Goal: Information Seeking & Learning: Learn about a topic

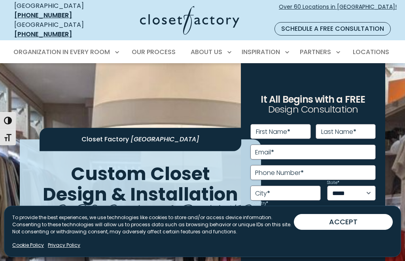
click at [343, 225] on button "ACCEPT" at bounding box center [343, 222] width 99 height 16
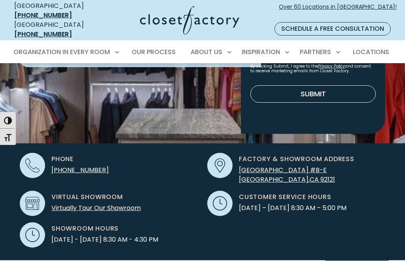
scroll to position [176, 0]
click at [96, 204] on link "Virtually Tour Our Showroom" at bounding box center [95, 208] width 89 height 9
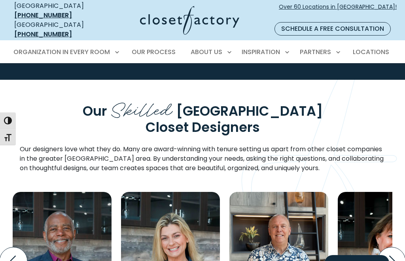
scroll to position [2088, 0]
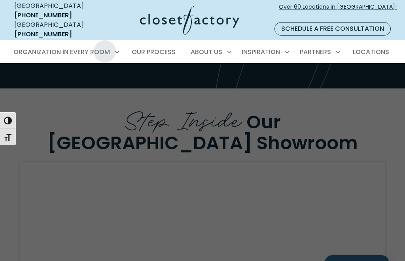
click at [50, 91] on span "Walk-In Closets" at bounding box center [43, 95] width 50 height 8
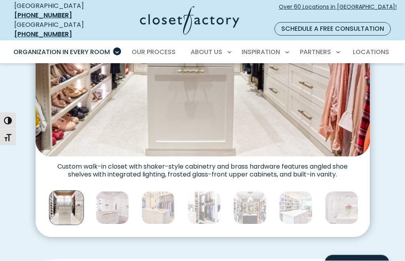
scroll to position [363, 0]
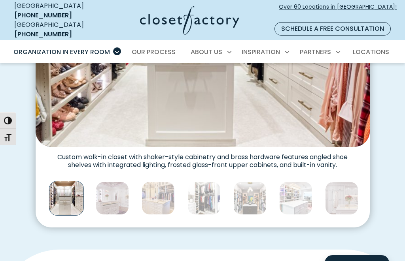
click at [121, 184] on img "Thumbnail Gallery" at bounding box center [112, 198] width 33 height 33
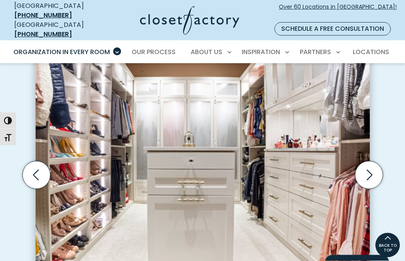
scroll to position [225, 0]
click at [373, 161] on icon "Next slide" at bounding box center [369, 175] width 28 height 28
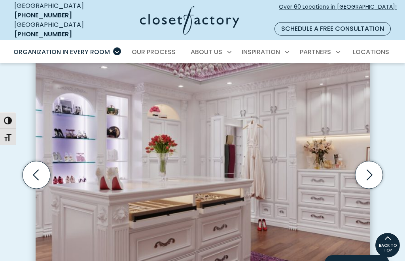
click at [370, 163] on icon "Next slide" at bounding box center [369, 175] width 28 height 28
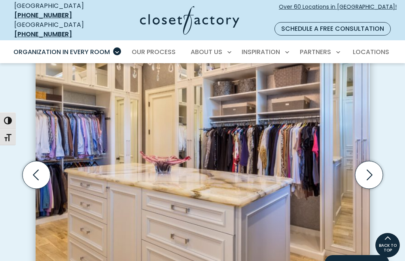
click at [372, 161] on icon "Next slide" at bounding box center [369, 175] width 28 height 28
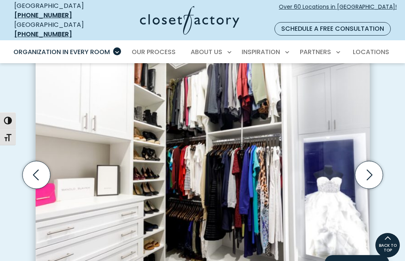
click at [373, 161] on icon "Next slide" at bounding box center [369, 175] width 28 height 28
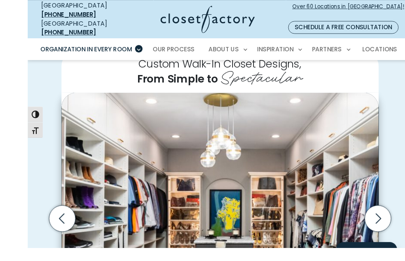
scroll to position [178, 0]
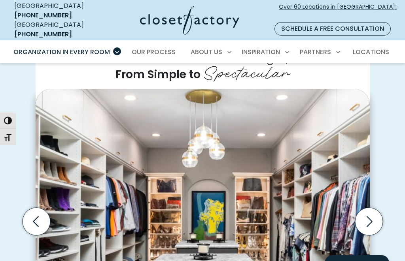
click at [368, 209] on icon "Next slide" at bounding box center [369, 222] width 28 height 28
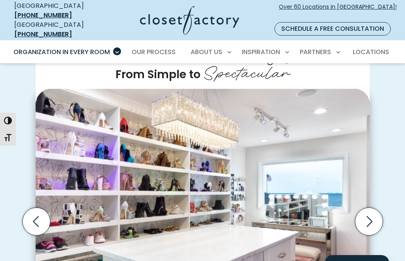
click at [368, 210] on icon "Next slide" at bounding box center [369, 222] width 28 height 28
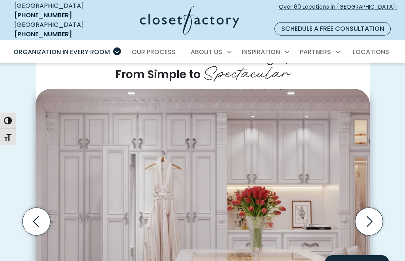
click at [372, 208] on icon "Next slide" at bounding box center [369, 222] width 28 height 28
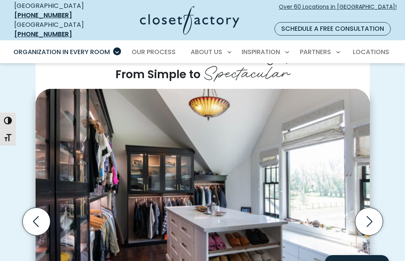
click at [370, 216] on icon "Next slide" at bounding box center [369, 221] width 6 height 11
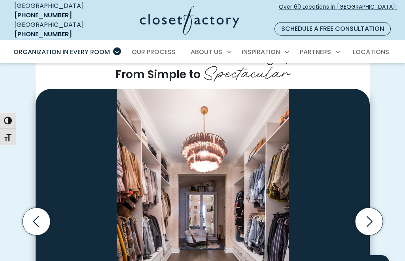
click at [370, 208] on icon "Next slide" at bounding box center [369, 222] width 28 height 28
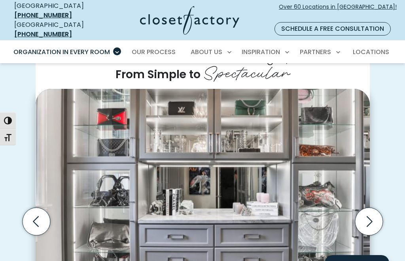
click at [371, 208] on icon "Next slide" at bounding box center [369, 222] width 28 height 28
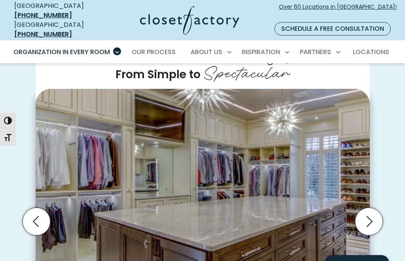
click at [371, 208] on icon "Next slide" at bounding box center [369, 222] width 28 height 28
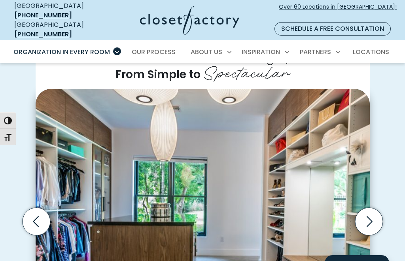
click at [369, 209] on icon "Next slide" at bounding box center [369, 222] width 28 height 28
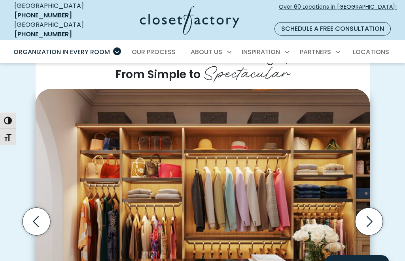
click at [371, 208] on icon "Next slide" at bounding box center [369, 222] width 28 height 28
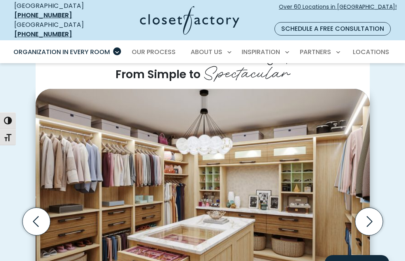
click at [367, 208] on icon "Next slide" at bounding box center [369, 222] width 28 height 28
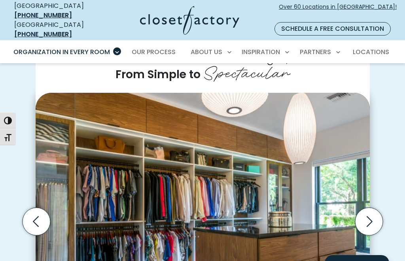
click at [370, 210] on icon "Next slide" at bounding box center [369, 222] width 28 height 28
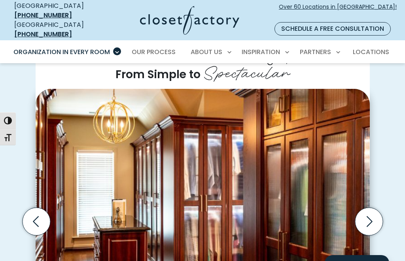
click at [371, 214] on icon "Next slide" at bounding box center [369, 222] width 28 height 28
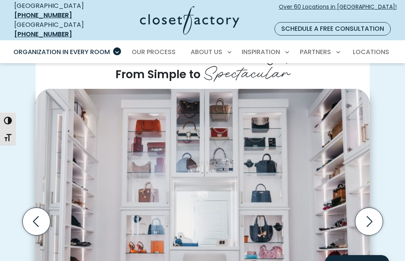
click at [371, 216] on icon "Next slide" at bounding box center [369, 221] width 6 height 11
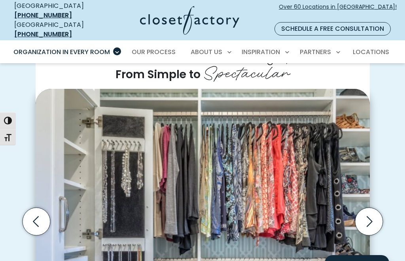
click at [376, 208] on icon "Next slide" at bounding box center [369, 222] width 28 height 28
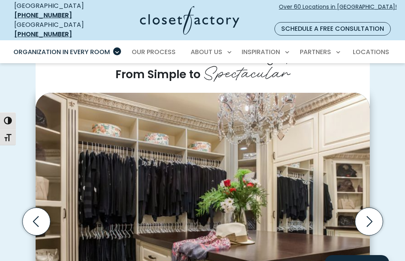
click at [374, 208] on icon "Next slide" at bounding box center [369, 222] width 28 height 28
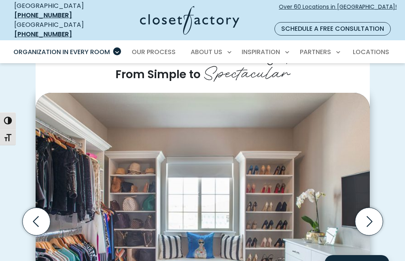
click at [373, 208] on icon "Next slide" at bounding box center [369, 222] width 28 height 28
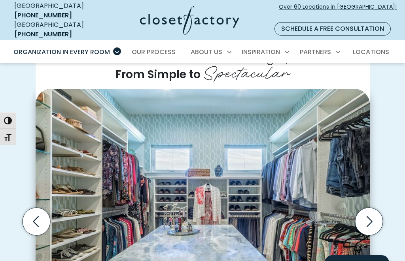
click at [374, 208] on icon "Next slide" at bounding box center [369, 222] width 28 height 28
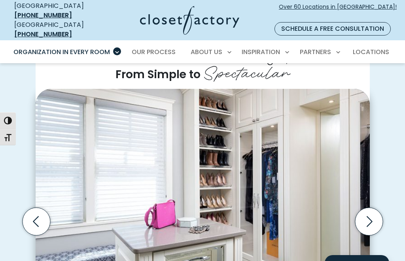
click at [376, 208] on icon "Next slide" at bounding box center [369, 222] width 28 height 28
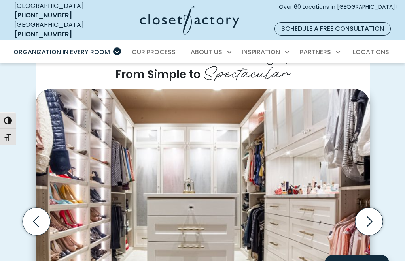
click at [375, 208] on icon "Next slide" at bounding box center [369, 222] width 28 height 28
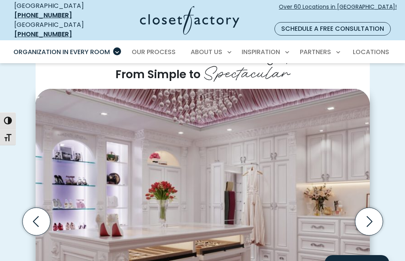
click at [372, 208] on icon "Next slide" at bounding box center [369, 222] width 28 height 28
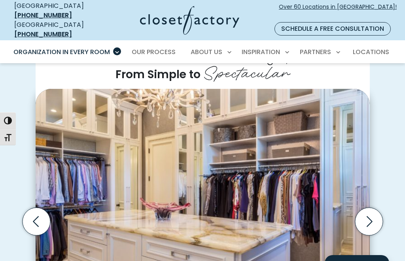
click at [371, 208] on icon "Next slide" at bounding box center [369, 222] width 28 height 28
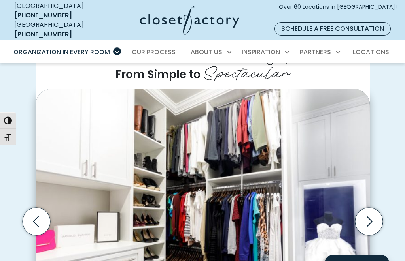
click at [372, 208] on icon "Next slide" at bounding box center [369, 222] width 28 height 28
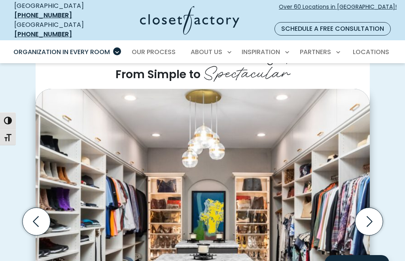
click at [373, 210] on icon "Next slide" at bounding box center [369, 222] width 28 height 28
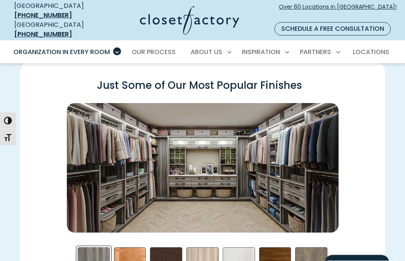
scroll to position [1042, 0]
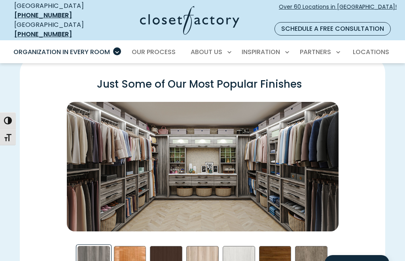
click at [137, 251] on div "Cherry - Stained Swatch" at bounding box center [130, 262] width 32 height 32
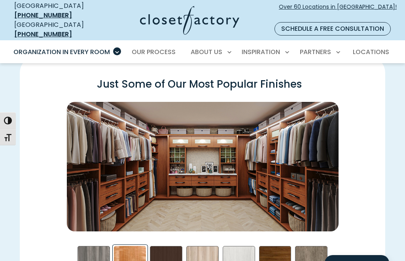
click at [176, 250] on div "Dark Chocolate Swatch" at bounding box center [166, 262] width 32 height 32
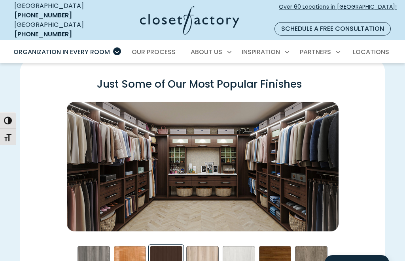
click at [202, 249] on div "Picnic in the Park Swatch" at bounding box center [202, 262] width 32 height 32
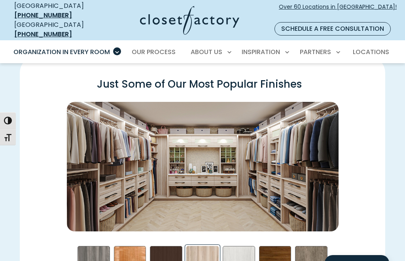
click at [314, 246] on div "Star Gazer Swatch" at bounding box center [311, 262] width 32 height 32
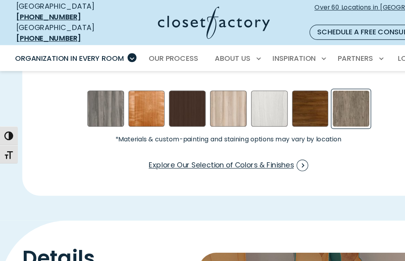
scroll to position [1206, 0]
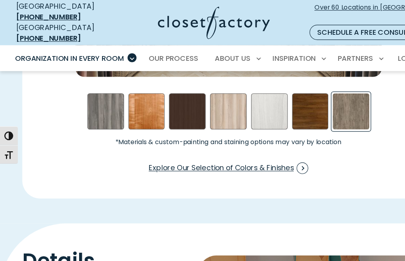
click at [266, 144] on span "Explore Our Selection of Colors & Finishes" at bounding box center [202, 149] width 141 height 10
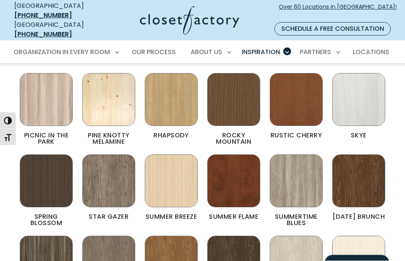
scroll to position [451, 0]
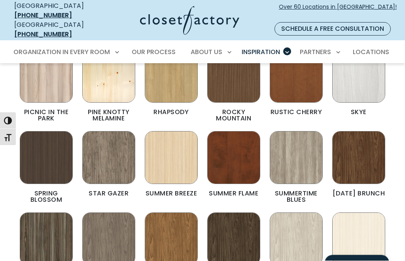
click at [95, 148] on img "Color & Finishes" at bounding box center [108, 158] width 53 height 53
click at [111, 155] on img "Color & Finishes" at bounding box center [108, 158] width 53 height 53
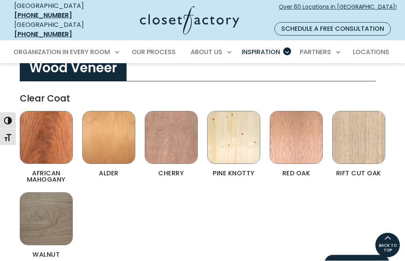
scroll to position [1261, 0]
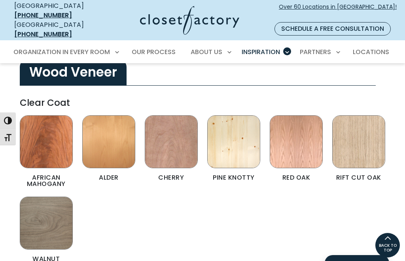
click at [42, 202] on img "Color & Finishes" at bounding box center [46, 223] width 53 height 53
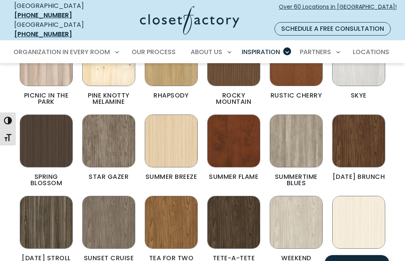
scroll to position [504, 0]
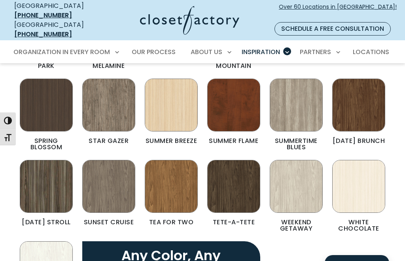
click at [300, 101] on img "Color & Finishes" at bounding box center [296, 105] width 53 height 53
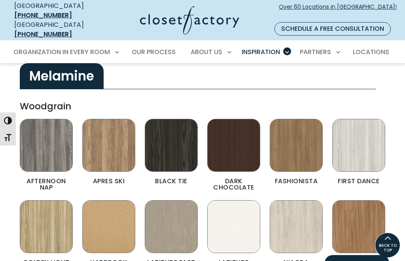
scroll to position [227, 0]
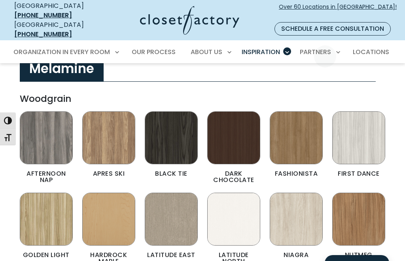
click at [133, 87] on div at bounding box center [202, 193] width 405 height 261
click at [159, 49] on link "Our Process" at bounding box center [154, 52] width 60 height 22
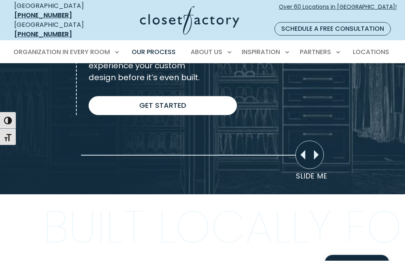
scroll to position [670, 0]
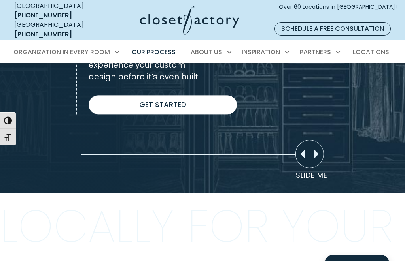
click at [180, 102] on link "Get Started" at bounding box center [163, 105] width 148 height 19
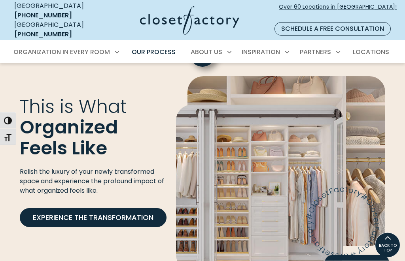
scroll to position [1317, 0]
click at [104, 220] on link "Experience the Transformation" at bounding box center [93, 217] width 147 height 19
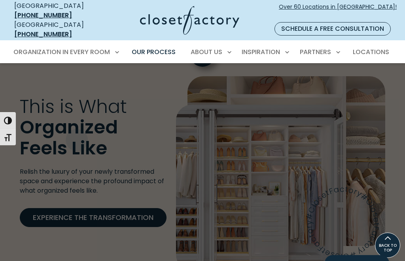
click at [66, 164] on span "Entertainment Centers" at bounding box center [53, 168] width 70 height 8
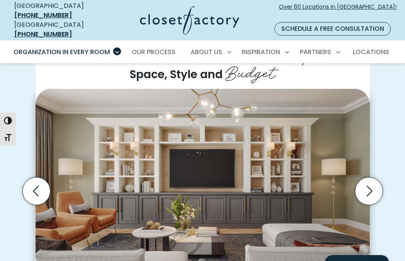
scroll to position [232, 0]
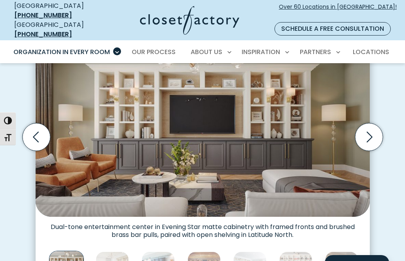
click at [369, 124] on icon "Next slide" at bounding box center [369, 137] width 28 height 28
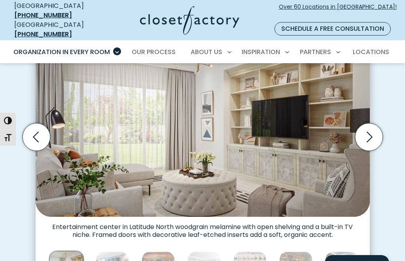
click at [37, 124] on icon "Previous slide" at bounding box center [36, 137] width 28 height 28
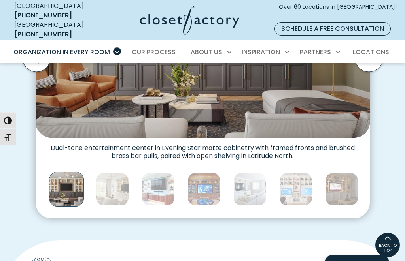
scroll to position [300, 0]
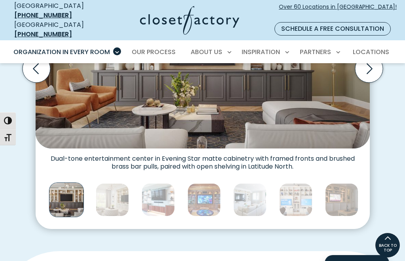
click at [117, 188] on img "Thumbnail Gallery" at bounding box center [112, 199] width 33 height 33
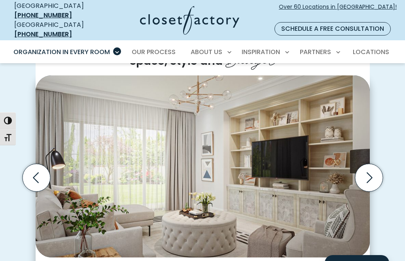
scroll to position [192, 0]
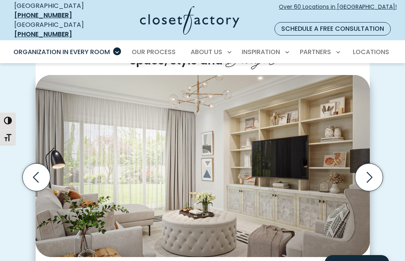
click at [374, 164] on icon "Next slide" at bounding box center [369, 178] width 28 height 28
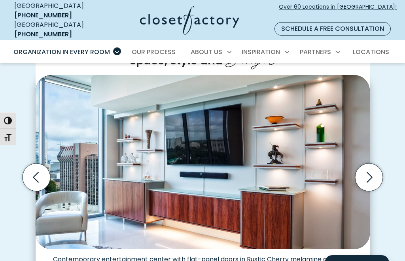
click at [368, 164] on icon "Next slide" at bounding box center [369, 178] width 28 height 28
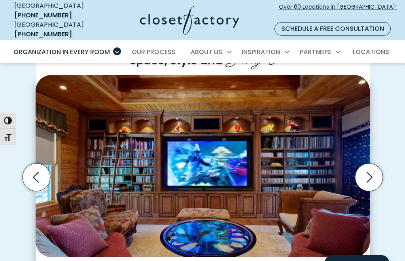
click at [371, 168] on icon "Next slide" at bounding box center [369, 178] width 28 height 28
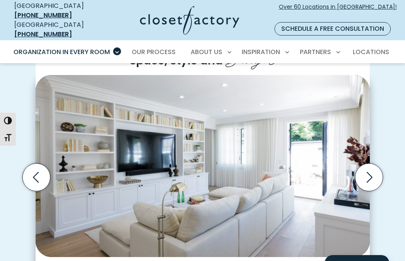
click at [372, 168] on icon "Next slide" at bounding box center [369, 178] width 28 height 28
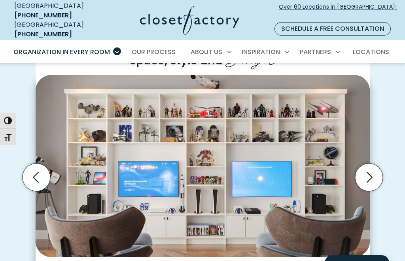
click at [372, 167] on icon "Next slide" at bounding box center [369, 178] width 28 height 28
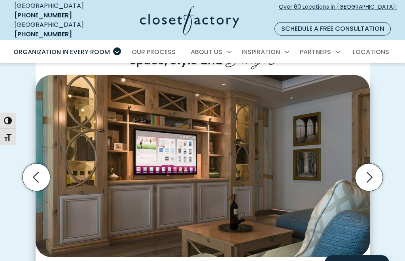
click at [368, 164] on icon "Next slide" at bounding box center [369, 178] width 28 height 28
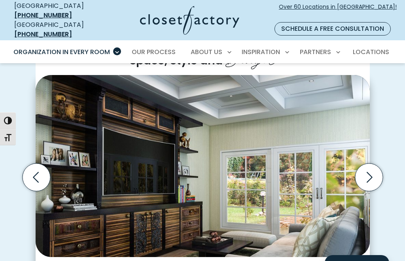
click at [370, 172] on icon "Next slide" at bounding box center [369, 177] width 6 height 11
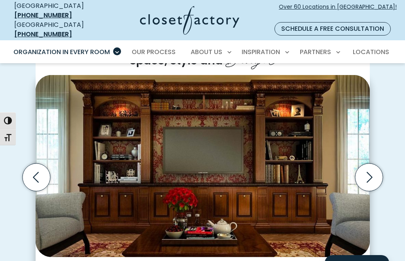
click at [368, 164] on icon "Next slide" at bounding box center [369, 178] width 28 height 28
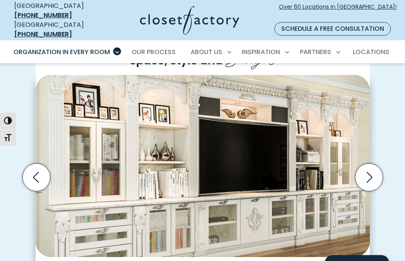
click at [370, 165] on icon "Next slide" at bounding box center [369, 178] width 28 height 28
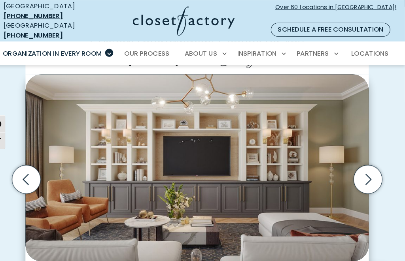
scroll to position [195, 0]
click at [355, 160] on icon "Next slide" at bounding box center [369, 174] width 28 height 28
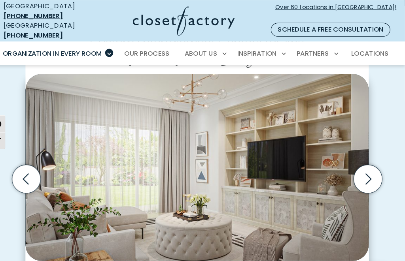
click at [355, 160] on icon "Next slide" at bounding box center [369, 174] width 28 height 28
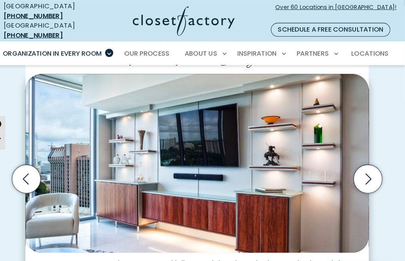
click at [22, 160] on icon "Previous slide" at bounding box center [36, 174] width 28 height 28
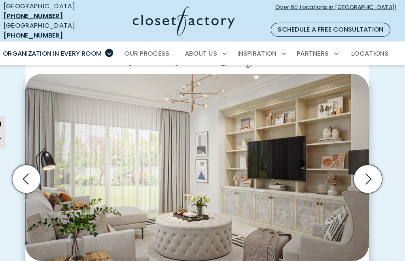
click at [33, 166] on icon "Previous slide" at bounding box center [36, 174] width 28 height 28
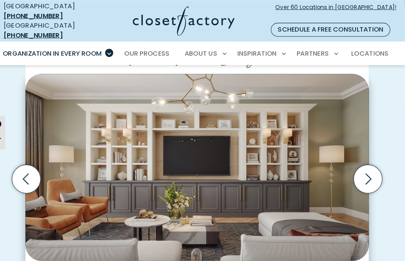
click at [355, 164] on icon "Next slide" at bounding box center [369, 174] width 28 height 28
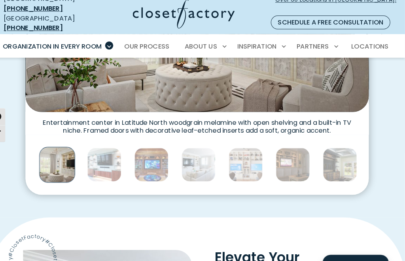
scroll to position [333, 0]
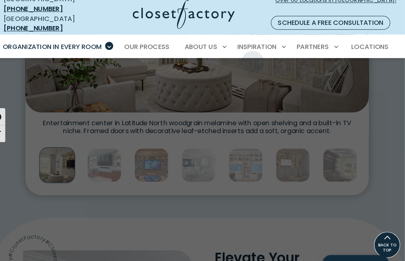
click at [243, 76] on span "Inspiration Gallery" at bounding box center [246, 80] width 59 height 8
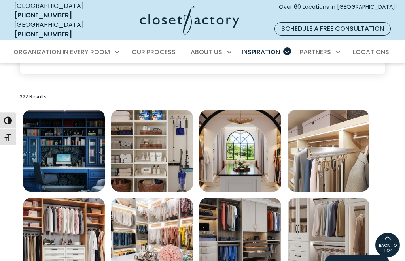
scroll to position [234, 0]
click at [55, 155] on img "Open inspiration gallery to preview enlarged image" at bounding box center [64, 151] width 82 height 82
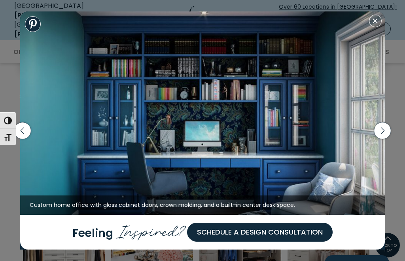
click at [385, 139] on icon "button" at bounding box center [382, 130] width 17 height 17
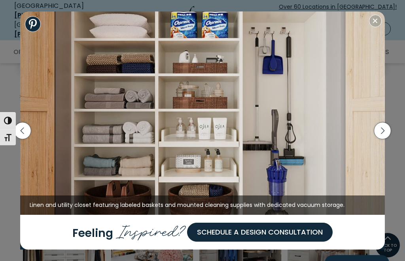
click at [387, 139] on icon "button" at bounding box center [382, 130] width 17 height 17
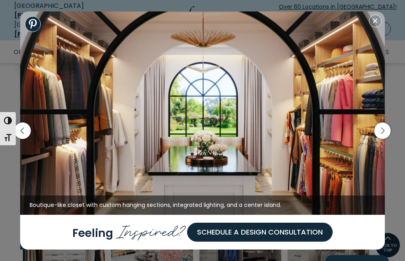
click at [385, 139] on icon "button" at bounding box center [382, 130] width 17 height 17
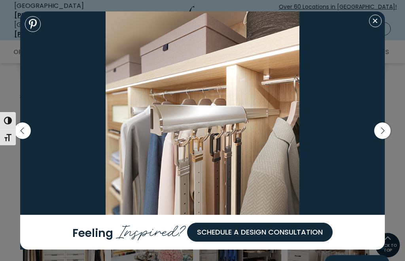
click at [385, 139] on icon "button" at bounding box center [382, 130] width 17 height 17
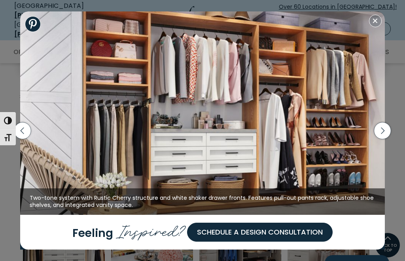
click at [385, 139] on icon "button" at bounding box center [382, 130] width 17 height 17
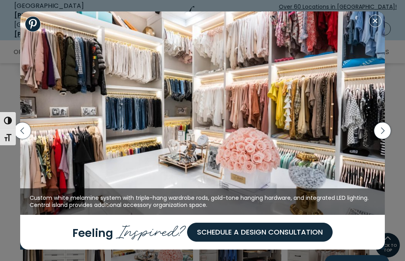
click at [386, 139] on icon "button" at bounding box center [382, 130] width 17 height 17
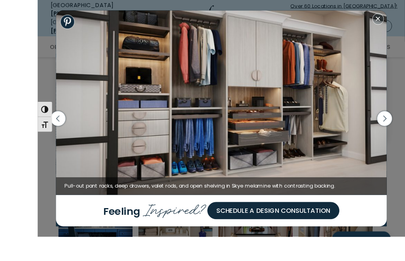
scroll to position [185, 0]
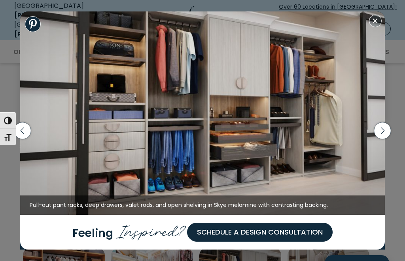
click at [376, 130] on icon "button" at bounding box center [382, 130] width 17 height 17
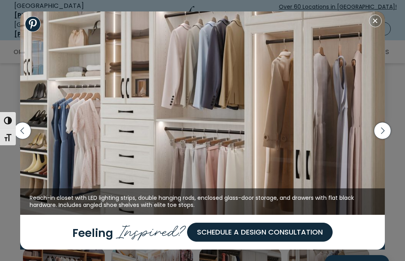
click at [389, 129] on icon "button" at bounding box center [382, 130] width 17 height 17
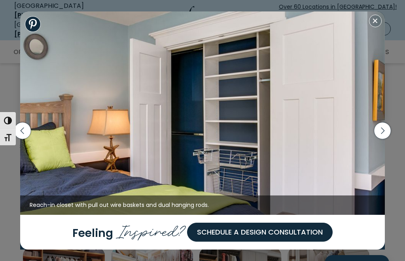
click at [23, 132] on icon "button" at bounding box center [22, 130] width 17 height 17
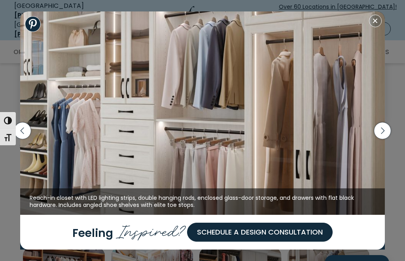
click at [26, 132] on icon "button" at bounding box center [22, 130] width 17 height 17
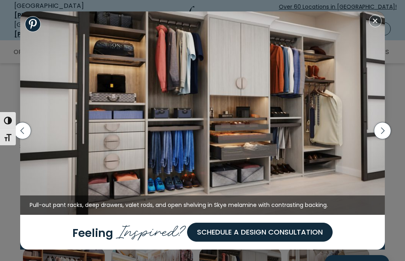
click at [381, 126] on icon "button" at bounding box center [382, 130] width 17 height 17
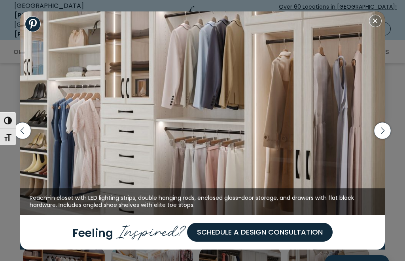
click at [383, 131] on icon "button" at bounding box center [382, 130] width 17 height 17
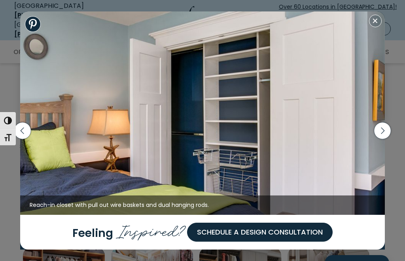
click at [384, 126] on icon "button" at bounding box center [382, 130] width 17 height 17
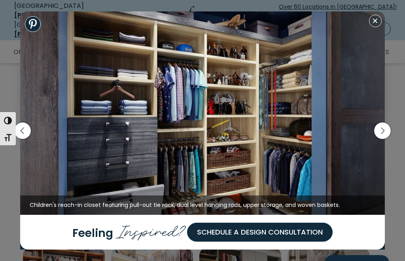
click at [384, 125] on icon "button" at bounding box center [382, 130] width 17 height 17
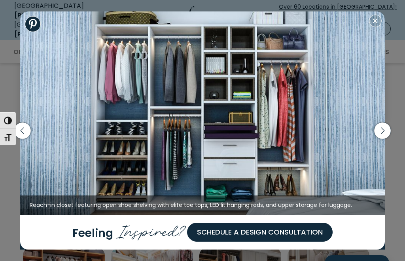
click at [385, 124] on icon "button" at bounding box center [382, 130] width 17 height 17
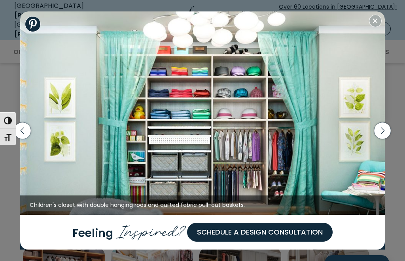
click at [386, 123] on icon "button" at bounding box center [382, 131] width 21 height 34
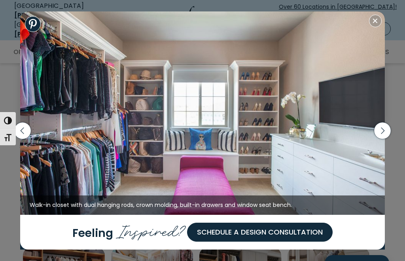
click at [385, 125] on icon "button" at bounding box center [382, 130] width 17 height 17
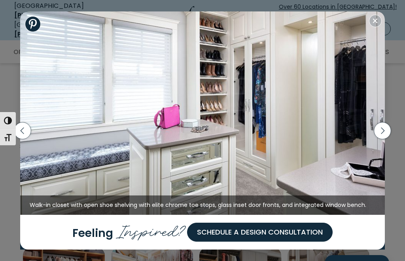
click at [386, 125] on icon "button" at bounding box center [382, 130] width 17 height 17
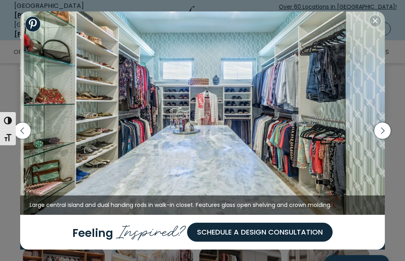
click at [384, 125] on icon "button" at bounding box center [382, 130] width 17 height 17
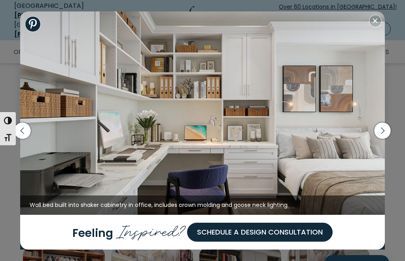
click at [384, 127] on icon "button" at bounding box center [382, 130] width 17 height 17
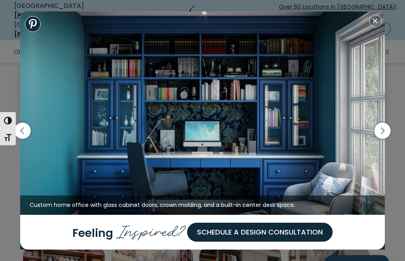
click at [383, 122] on icon "button" at bounding box center [382, 131] width 21 height 34
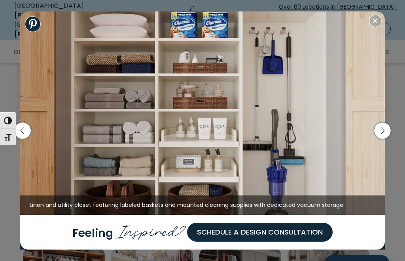
click at [383, 131] on icon "button" at bounding box center [382, 130] width 17 height 17
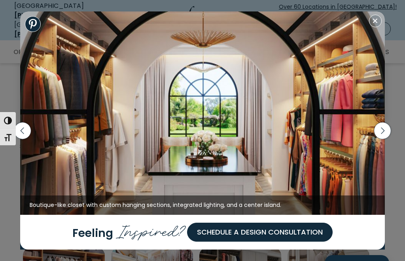
click at [386, 128] on icon "button" at bounding box center [382, 130] width 17 height 17
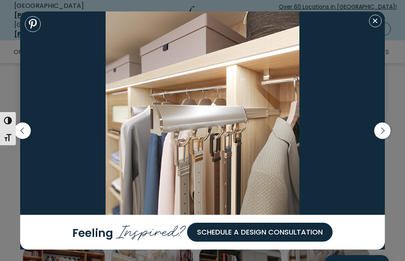
click at [385, 126] on icon "button" at bounding box center [382, 130] width 17 height 17
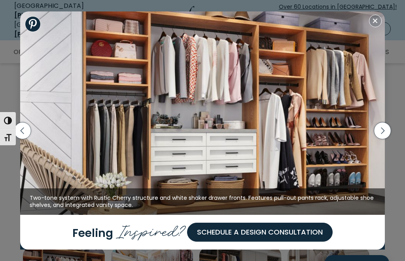
click at [386, 124] on icon "button" at bounding box center [382, 130] width 17 height 17
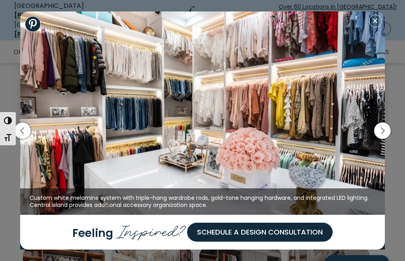
click at [383, 125] on icon "button" at bounding box center [382, 130] width 17 height 17
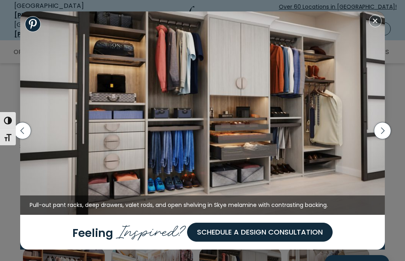
click at [383, 125] on icon "button" at bounding box center [382, 130] width 17 height 17
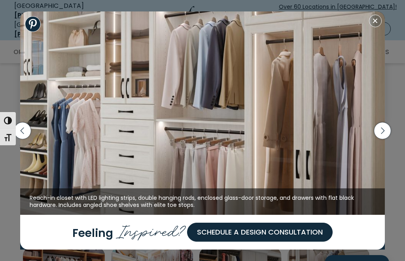
click at [383, 125] on icon "button" at bounding box center [382, 130] width 17 height 17
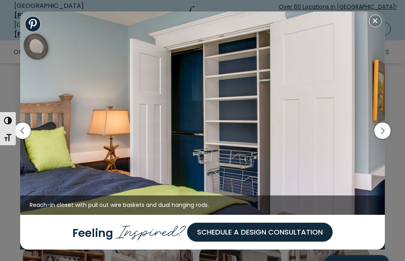
click at [383, 125] on icon "button" at bounding box center [382, 130] width 17 height 17
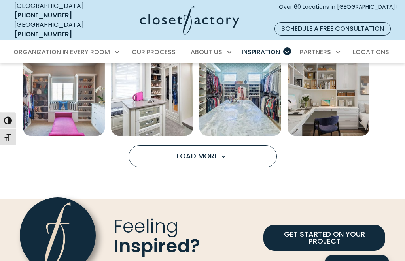
scroll to position [555, 0]
click at [219, 151] on span "Load more inspiration gallery images" at bounding box center [223, 156] width 10 height 10
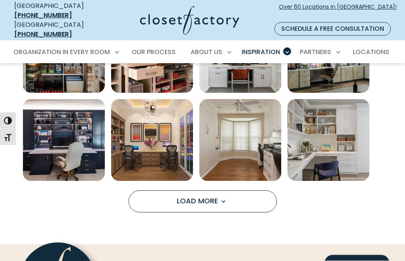
scroll to position [862, 0]
click at [224, 196] on span "Load more inspiration gallery images" at bounding box center [223, 201] width 10 height 10
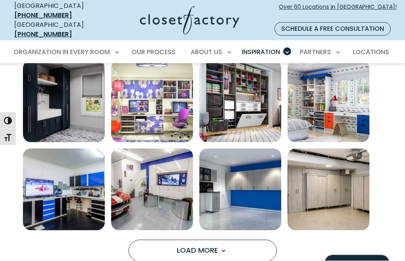
scroll to position [1165, 0]
click at [177, 245] on span "Load More" at bounding box center [202, 250] width 51 height 10
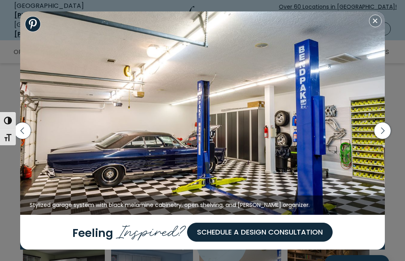
click at [385, 139] on icon "button" at bounding box center [382, 130] width 17 height 17
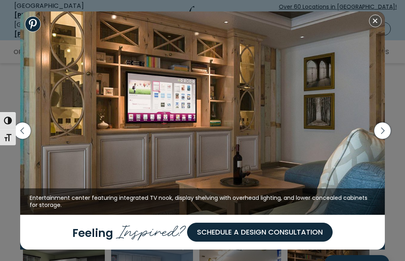
click at [384, 139] on icon "button" at bounding box center [382, 130] width 17 height 17
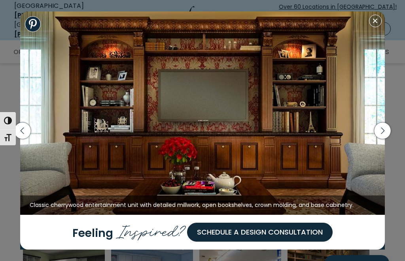
click at [384, 139] on icon "button" at bounding box center [382, 130] width 17 height 17
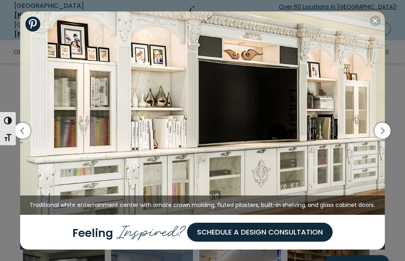
click at [386, 139] on icon "button" at bounding box center [382, 130] width 17 height 17
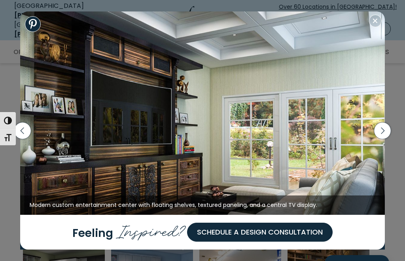
click at [386, 139] on icon "button" at bounding box center [382, 130] width 17 height 17
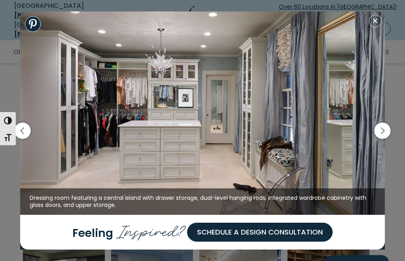
click at [387, 139] on icon "button" at bounding box center [382, 130] width 17 height 17
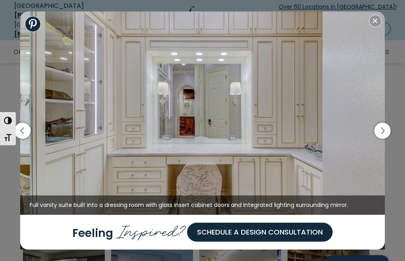
click at [387, 139] on icon "button" at bounding box center [382, 130] width 17 height 17
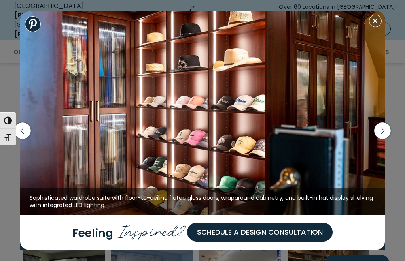
click at [386, 139] on icon "button" at bounding box center [382, 130] width 17 height 17
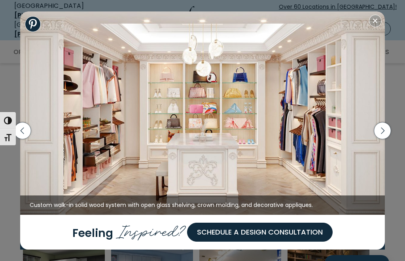
click at [18, 139] on icon "button" at bounding box center [22, 130] width 17 height 17
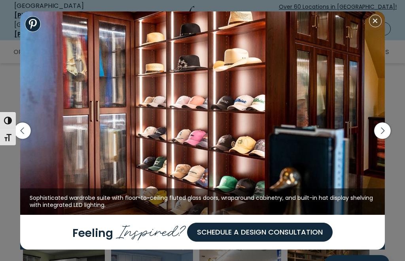
click at [385, 139] on icon "button" at bounding box center [382, 130] width 17 height 17
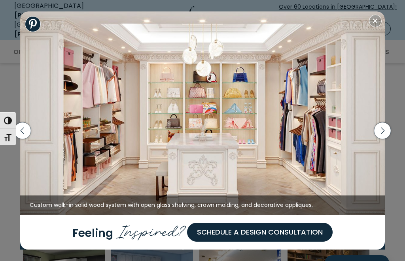
click at [385, 139] on icon "button" at bounding box center [382, 130] width 17 height 17
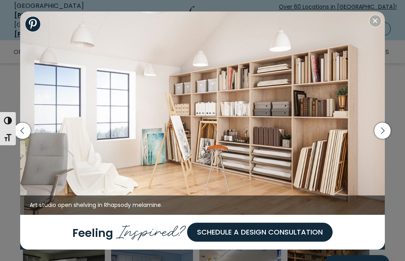
click at [384, 139] on icon "button" at bounding box center [382, 130] width 17 height 17
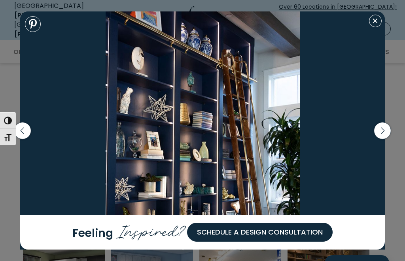
click at [385, 139] on icon "button" at bounding box center [382, 130] width 17 height 17
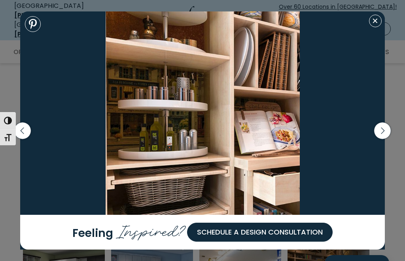
click at [384, 139] on icon "button" at bounding box center [382, 130] width 17 height 17
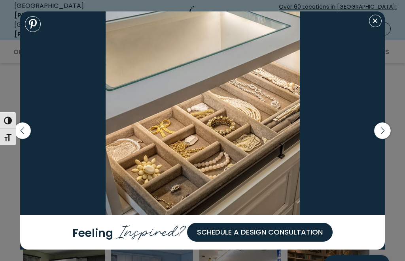
click at [385, 139] on icon "button" at bounding box center [382, 130] width 17 height 17
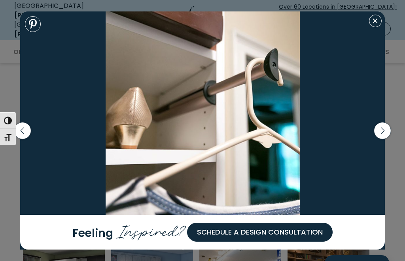
click at [385, 139] on icon "button" at bounding box center [382, 130] width 17 height 17
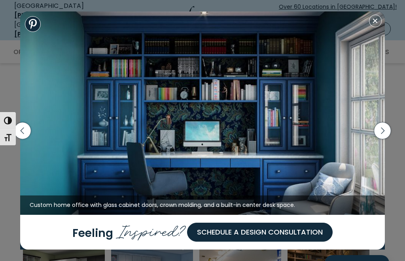
click at [385, 139] on icon "button" at bounding box center [382, 130] width 17 height 17
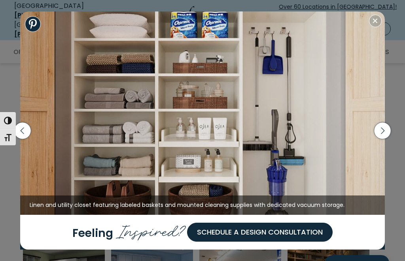
click at [386, 139] on icon "button" at bounding box center [382, 130] width 17 height 17
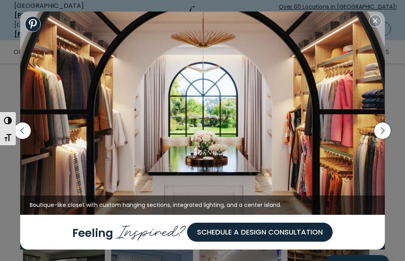
click at [383, 134] on icon "button" at bounding box center [383, 130] width 4 height 7
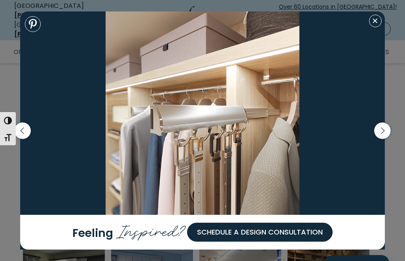
click at [384, 139] on icon "button" at bounding box center [382, 130] width 17 height 17
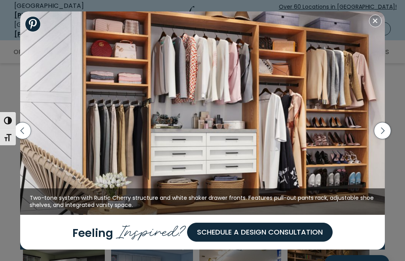
click at [384, 139] on icon "button" at bounding box center [382, 130] width 17 height 17
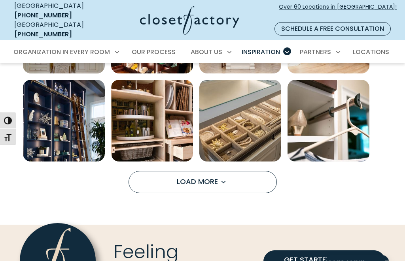
scroll to position [1588, 0]
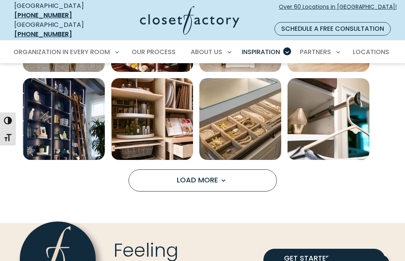
click at [219, 176] on span "Load more inspiration gallery images" at bounding box center [223, 181] width 10 height 10
click at [224, 176] on span "Load more inspiration gallery images" at bounding box center [223, 181] width 10 height 10
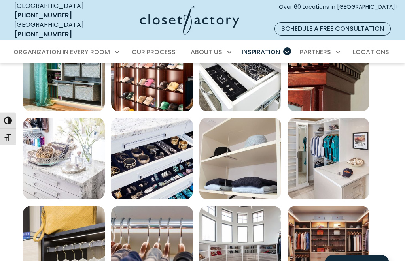
scroll to position [2085, 0]
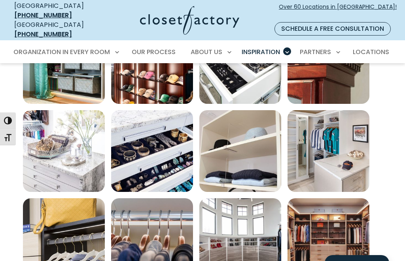
click at [335, 232] on img "Open inspiration gallery to preview enlarged image" at bounding box center [328, 239] width 82 height 82
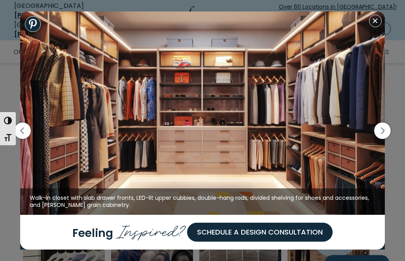
click at [380, 139] on icon "button" at bounding box center [382, 130] width 17 height 17
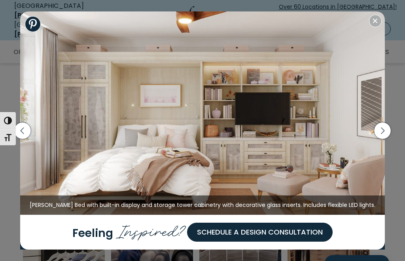
click at [384, 139] on icon "button" at bounding box center [382, 130] width 17 height 17
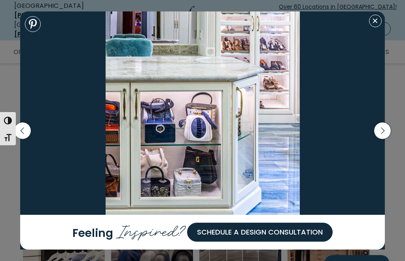
click at [382, 139] on icon "button" at bounding box center [382, 130] width 17 height 17
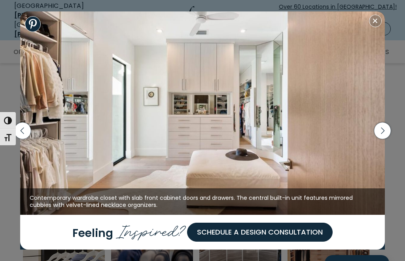
click at [382, 139] on icon "button" at bounding box center [382, 130] width 17 height 17
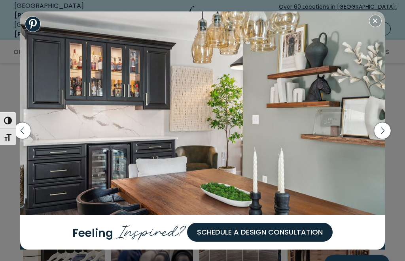
click at [383, 139] on icon "button" at bounding box center [382, 130] width 17 height 17
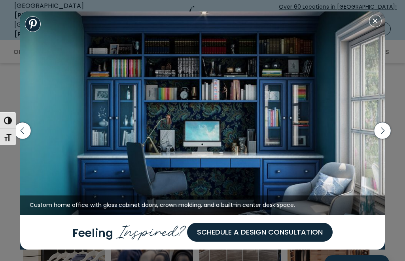
click at [382, 139] on icon "button" at bounding box center [382, 130] width 17 height 17
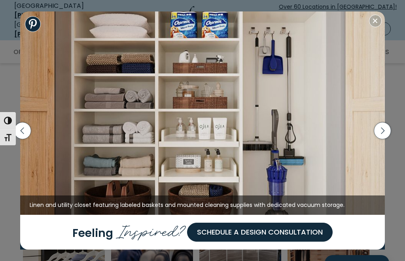
click at [381, 139] on icon "button" at bounding box center [382, 130] width 17 height 17
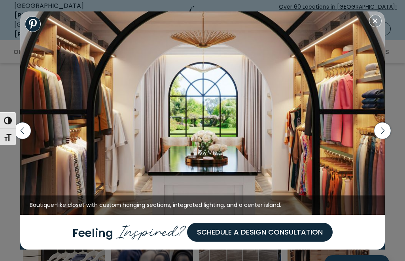
click at [380, 139] on icon "button" at bounding box center [382, 130] width 17 height 17
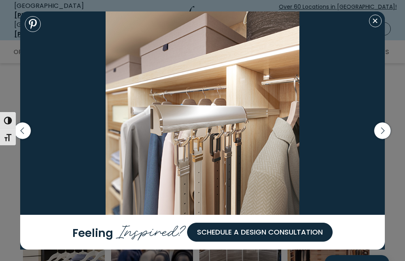
click at [379, 139] on icon "button" at bounding box center [382, 130] width 17 height 17
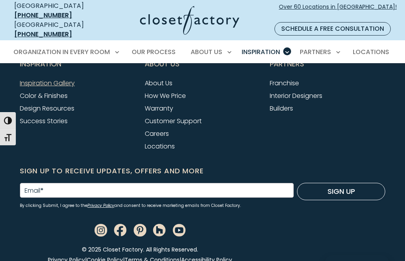
scroll to position [2733, 0]
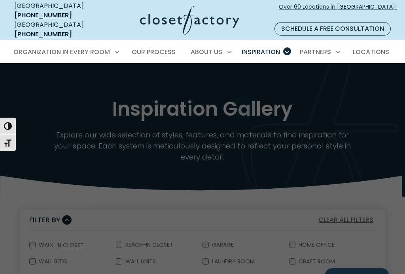
click at [241, 105] on span "Color & Finishes" at bounding box center [242, 109] width 50 height 8
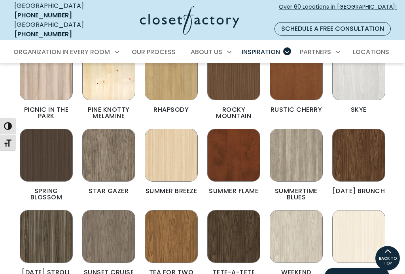
scroll to position [438, 0]
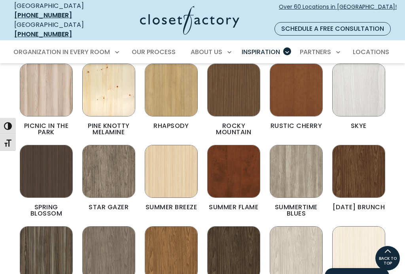
click at [108, 175] on img "Color & Finishes" at bounding box center [108, 171] width 53 height 53
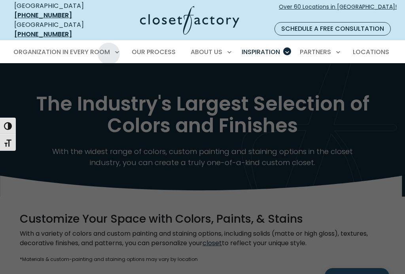
scroll to position [22, 0]
click at [51, 230] on link "Pantry & Wine Storage" at bounding box center [65, 233] width 119 height 15
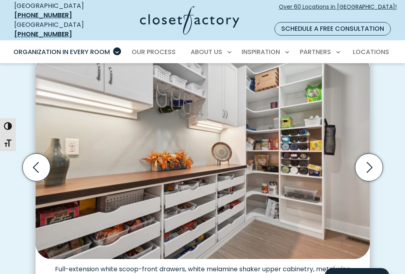
scroll to position [257, 0]
